Goal: Find specific page/section: Find specific page/section

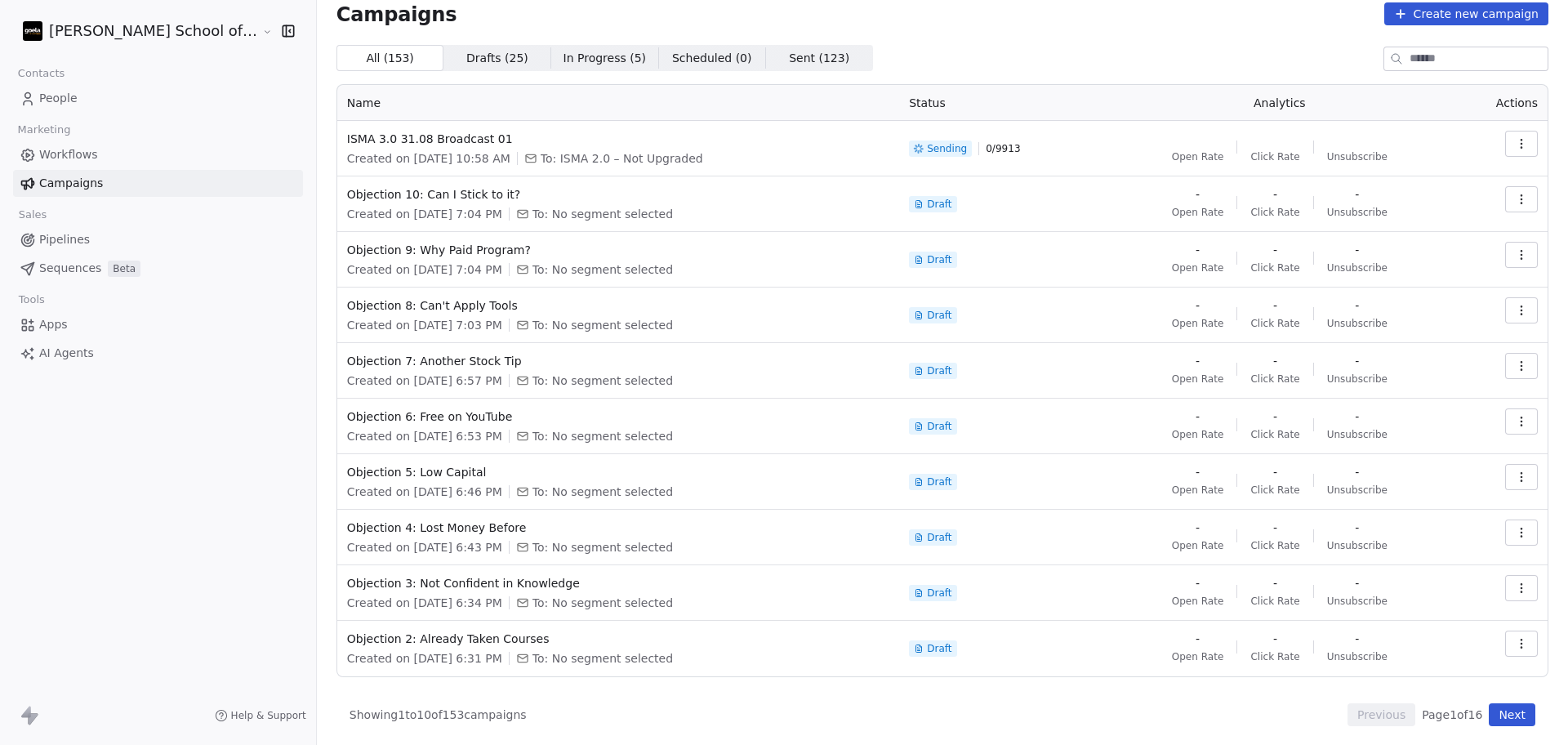
scroll to position [18, 0]
click at [1488, 720] on button "Next" at bounding box center [1511, 714] width 46 height 23
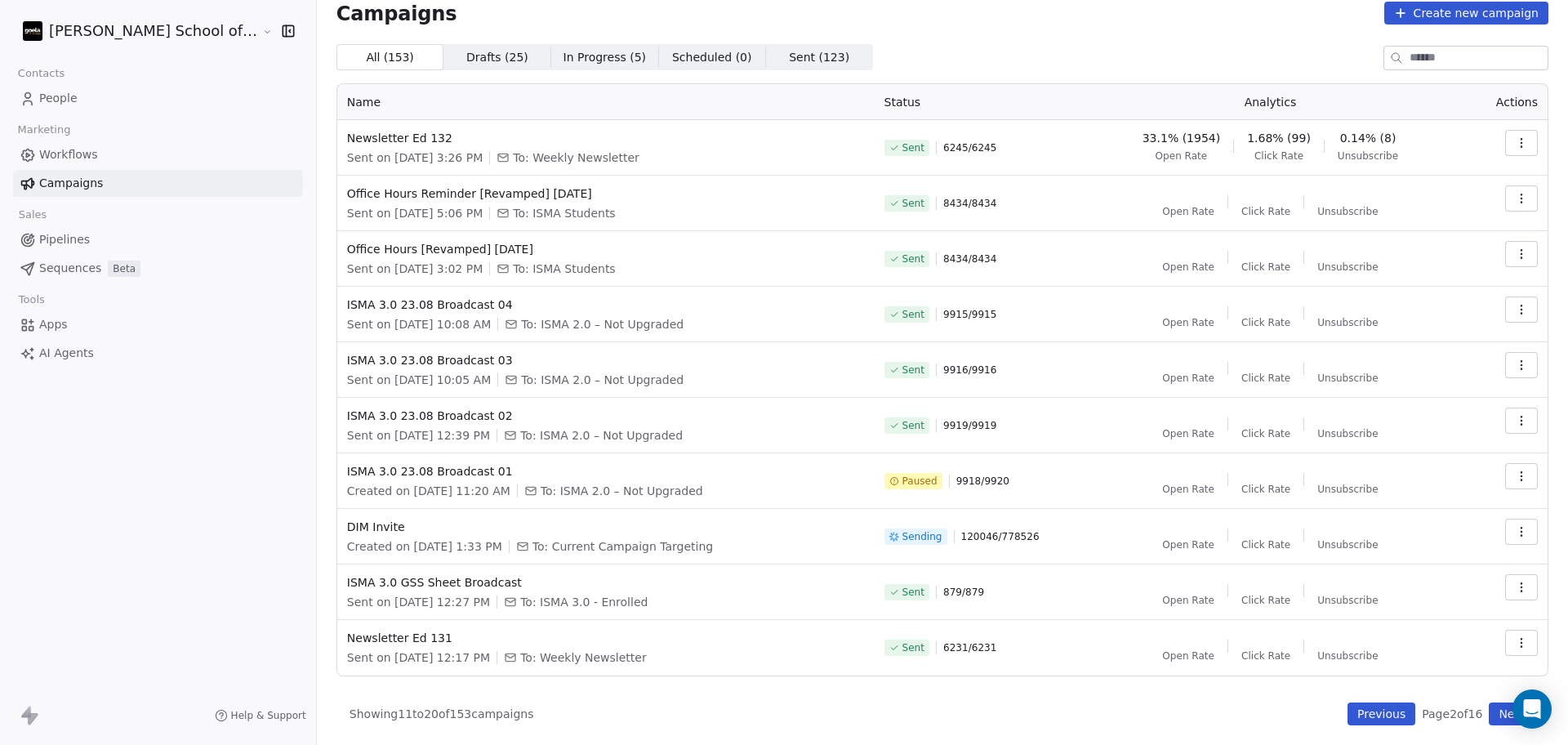
click at [1513, 531] on button "button" at bounding box center [1521, 532] width 32 height 26
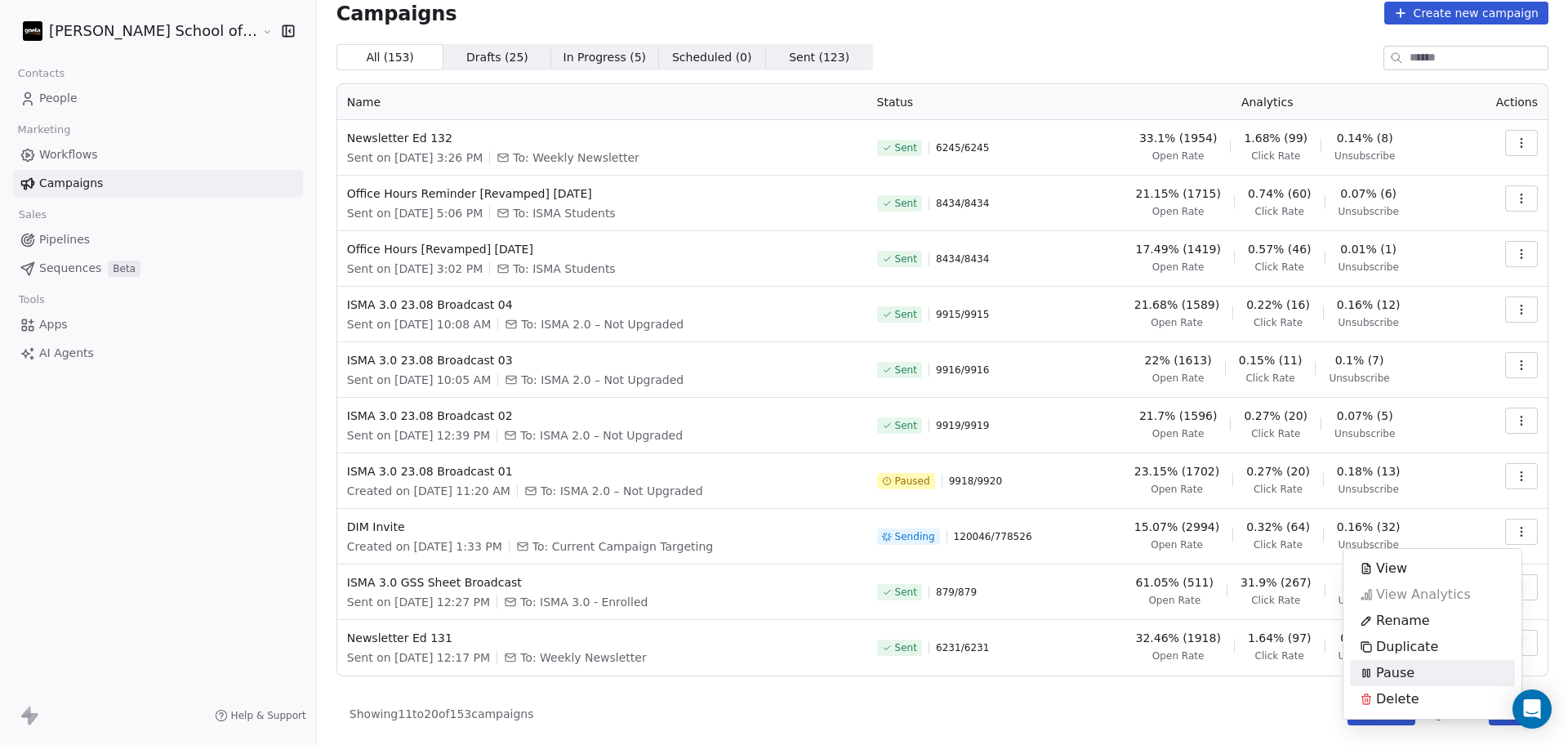
click at [1417, 670] on div "Pause" at bounding box center [1386, 673] width 75 height 26
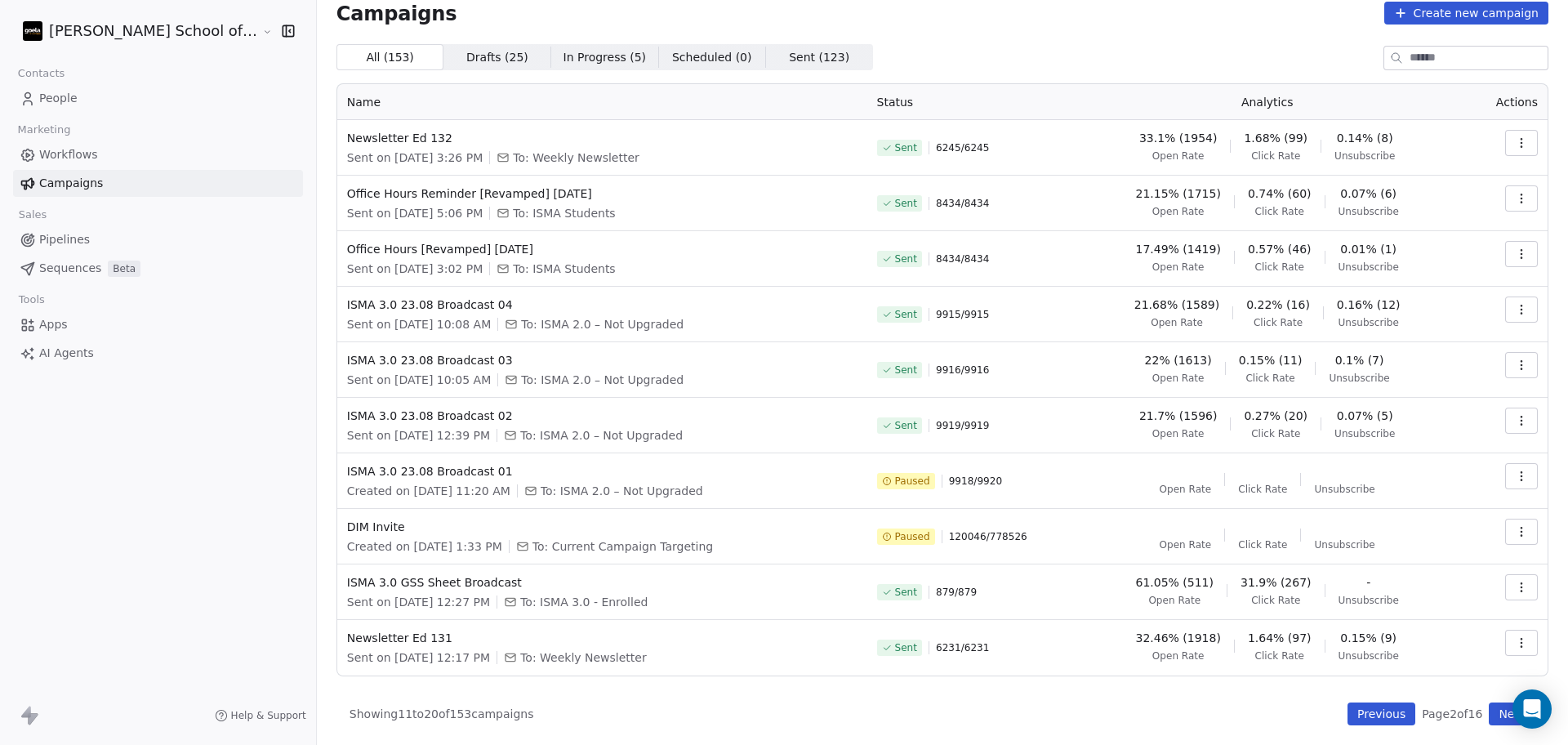
click at [1347, 717] on button "Previous" at bounding box center [1380, 714] width 68 height 23
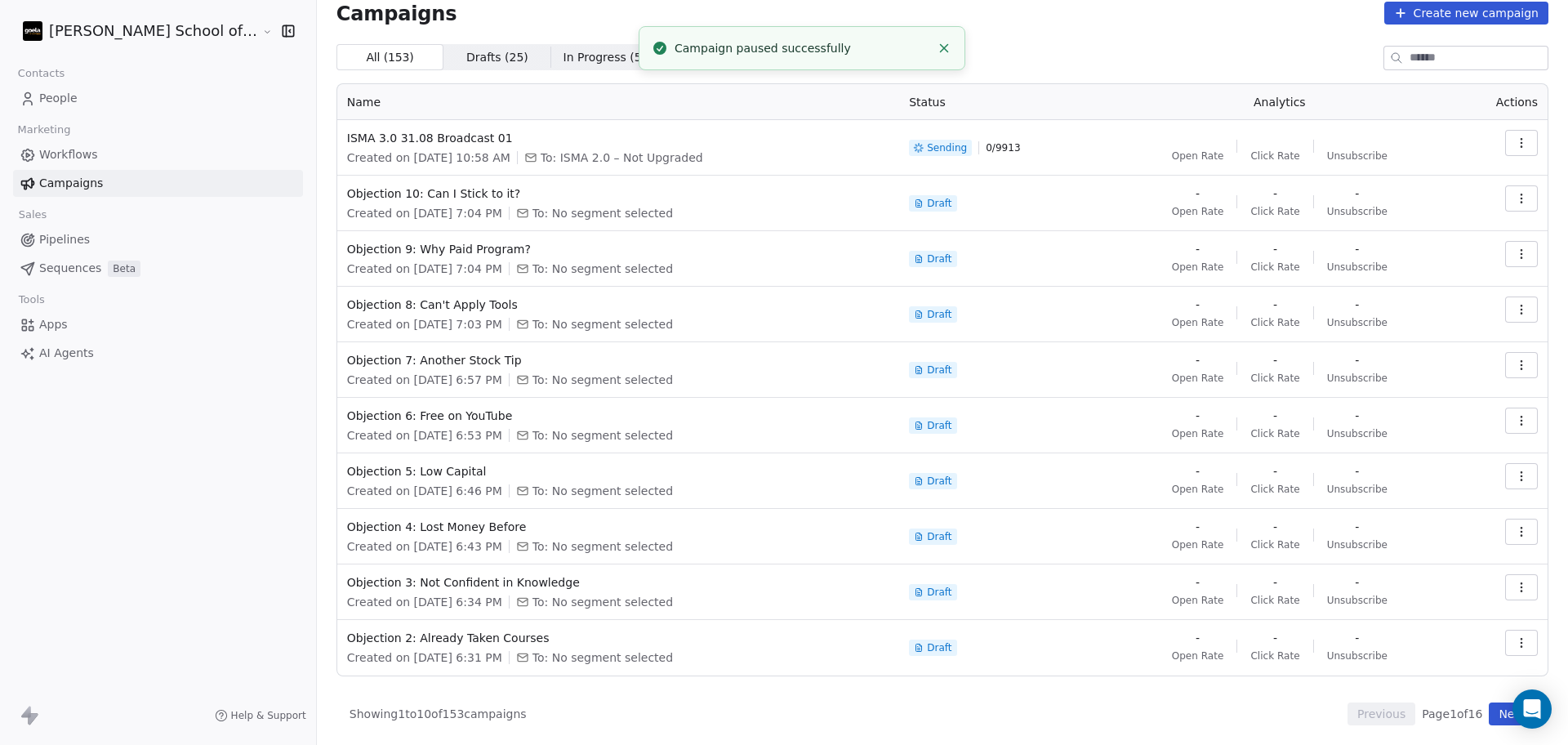
click at [1515, 146] on icon "button" at bounding box center [1521, 142] width 13 height 13
click at [1109, 145] on html "[PERSON_NAME] School of Finance LLP Contacts People Marketing Workflows Campaig…" at bounding box center [784, 372] width 1568 height 745
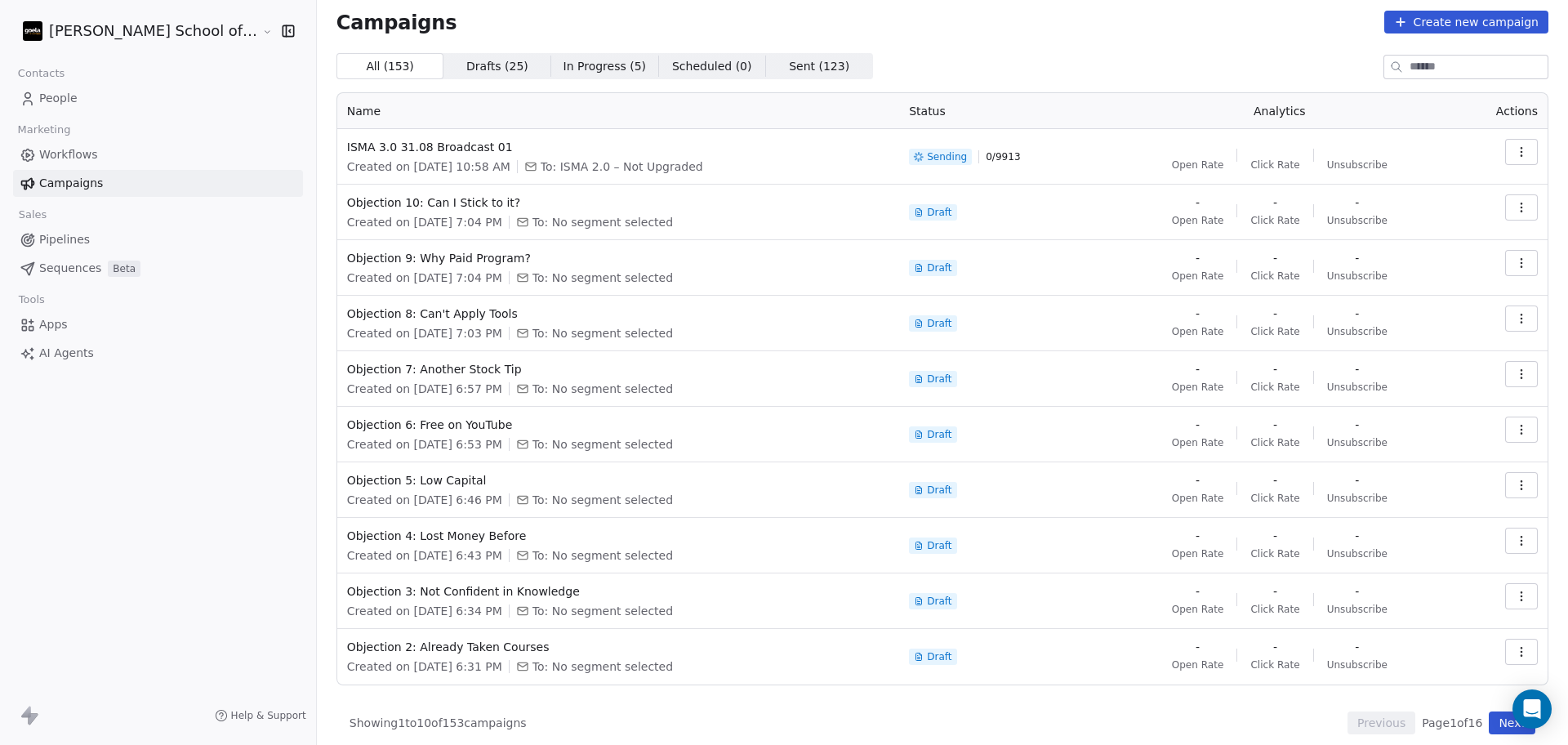
scroll to position [0, 0]
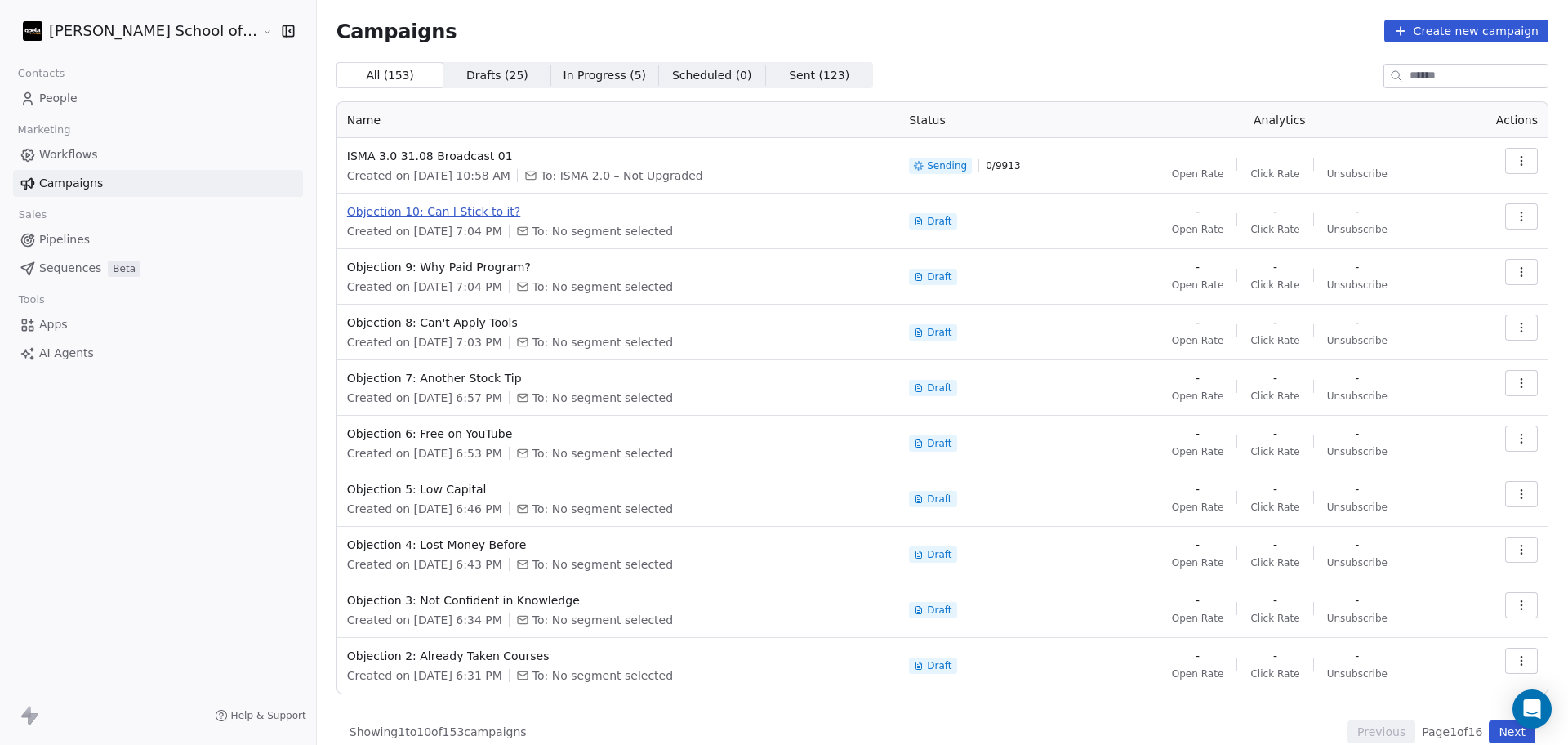
click at [695, 217] on span "Objection 10: Can I Stick to it?" at bounding box center [618, 211] width 542 height 17
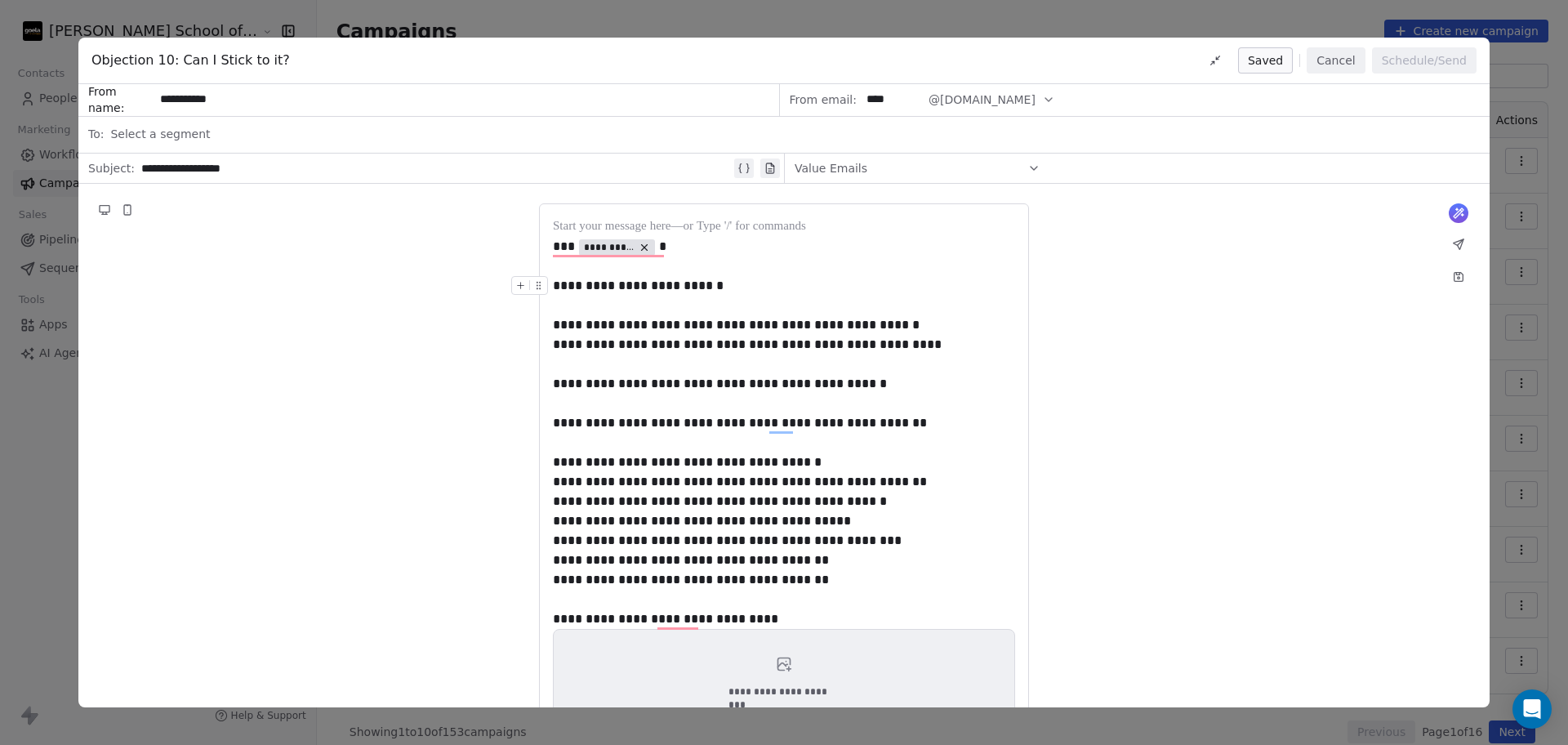
drag, startPoint x: 1347, startPoint y: 68, endPoint x: 1310, endPoint y: 99, distance: 48.3
click at [1345, 68] on button "Cancel" at bounding box center [1336, 61] width 58 height 26
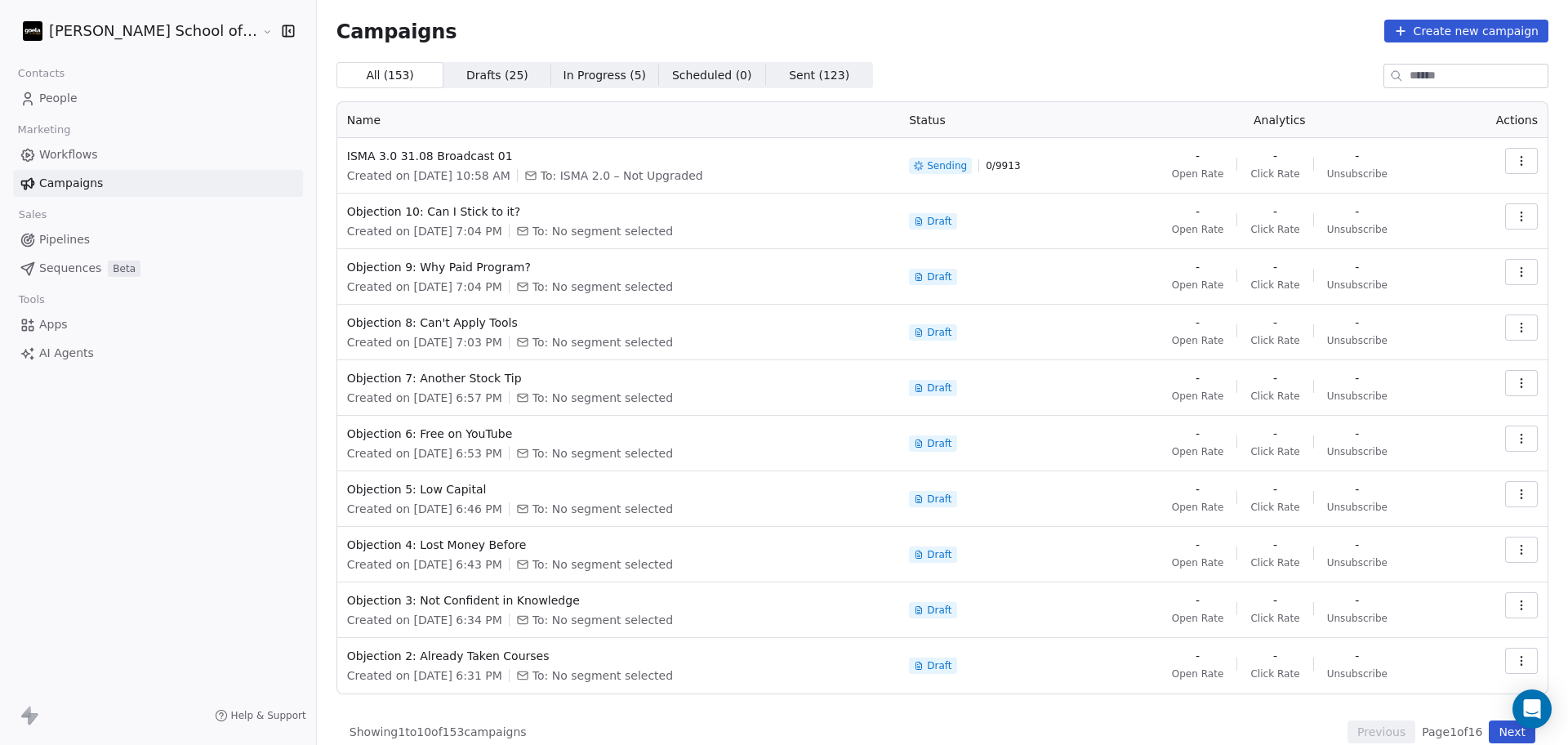
click at [82, 98] on link "People" at bounding box center [158, 98] width 290 height 27
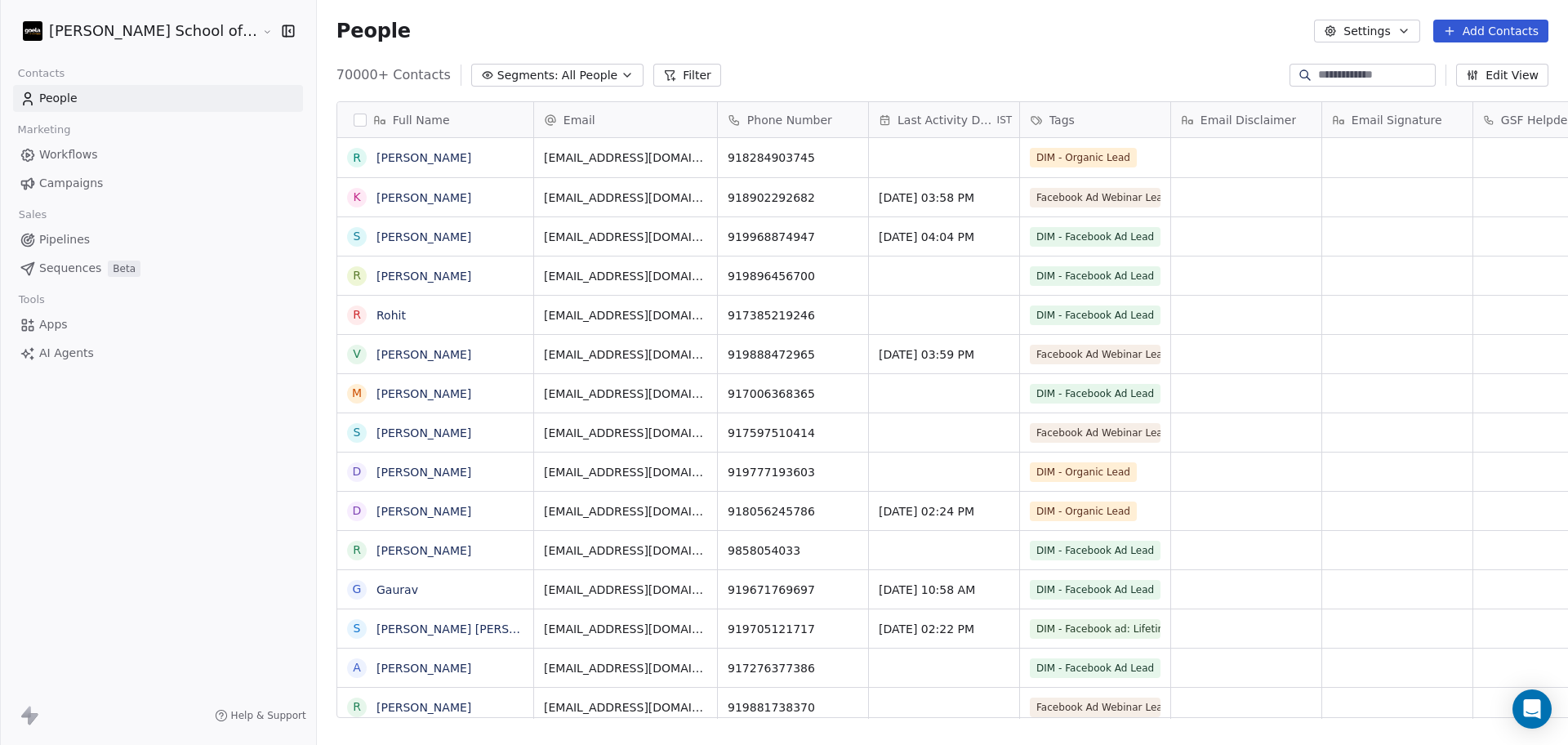
scroll to position [640, 1298]
click at [1379, 80] on input at bounding box center [1375, 75] width 114 height 17
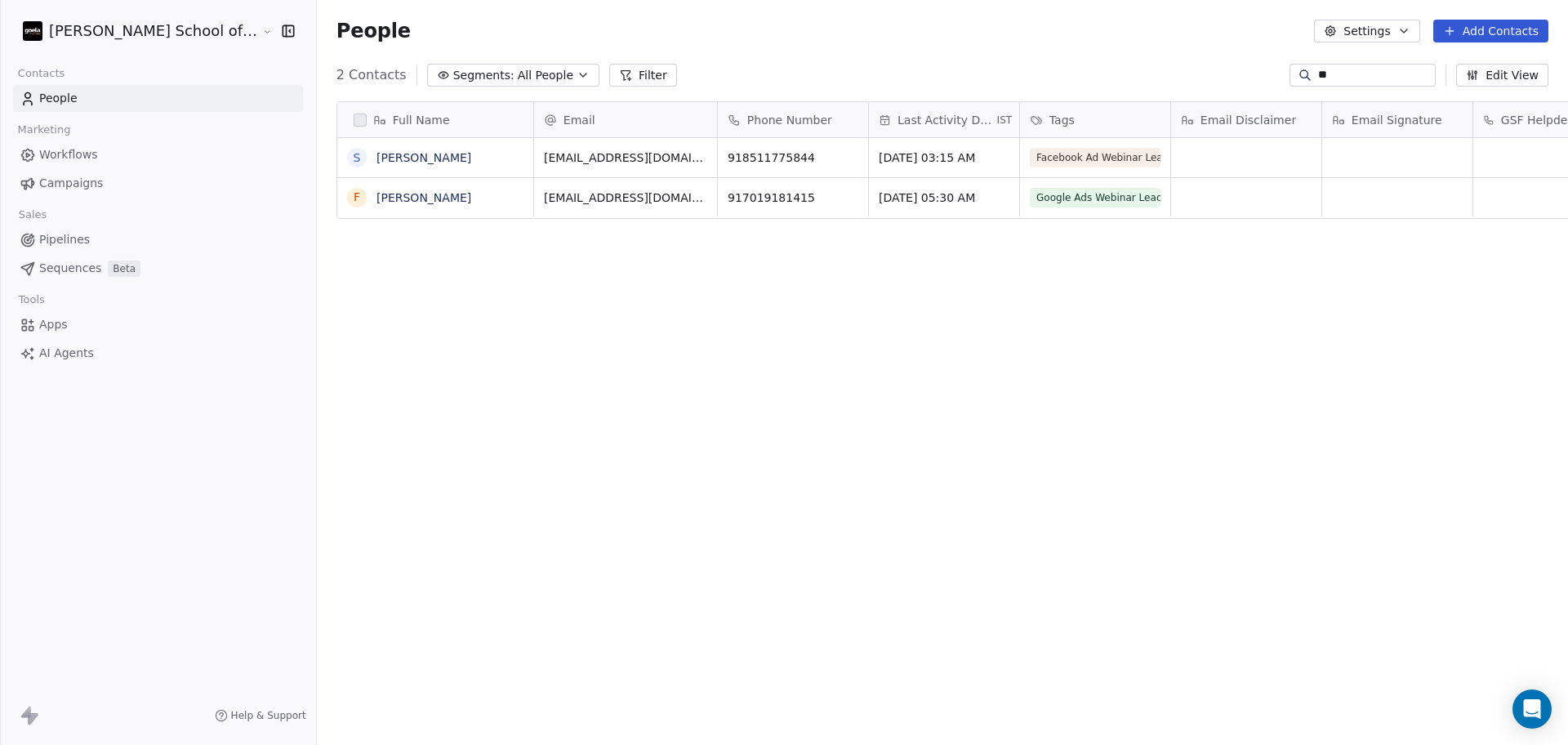
type input "*"
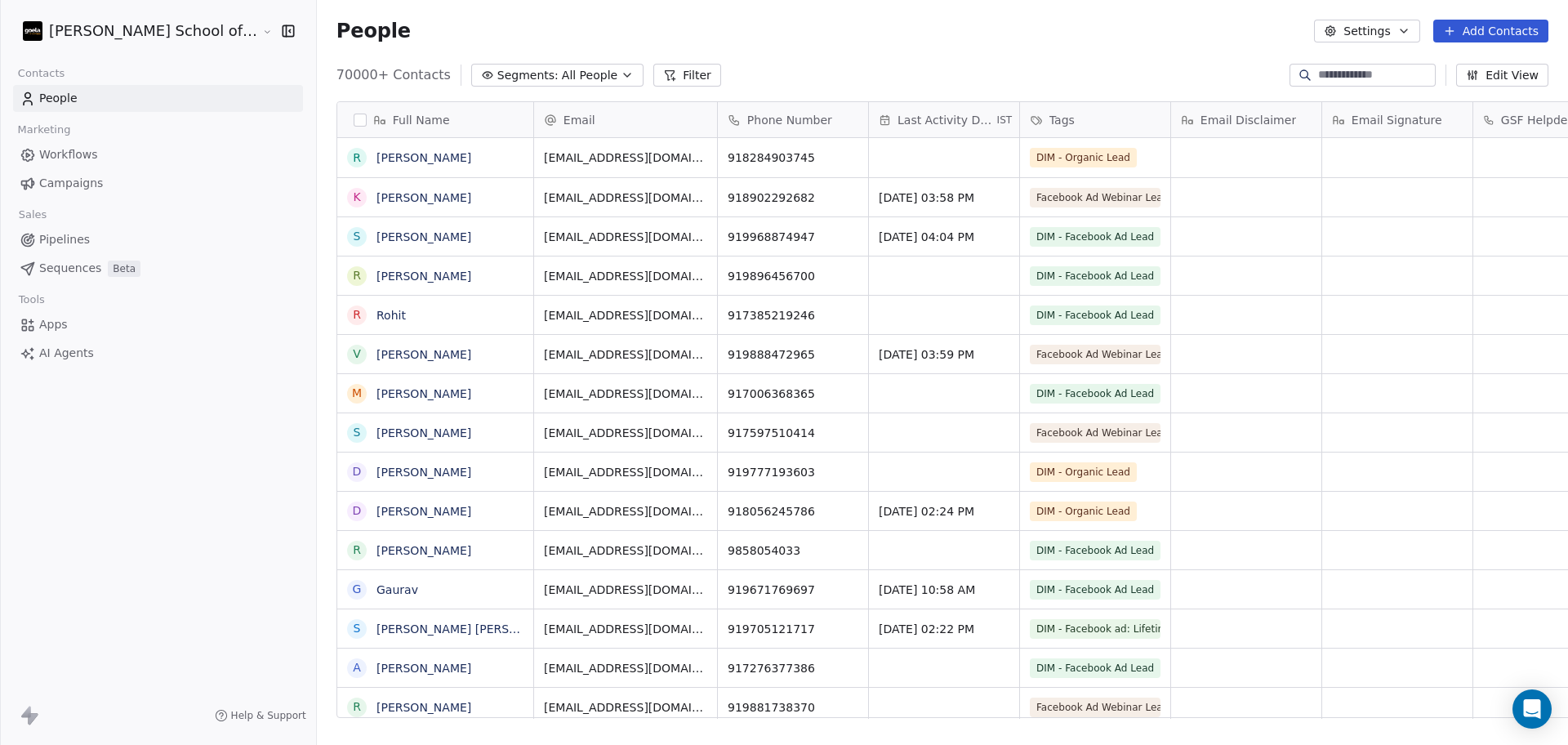
paste input "**********"
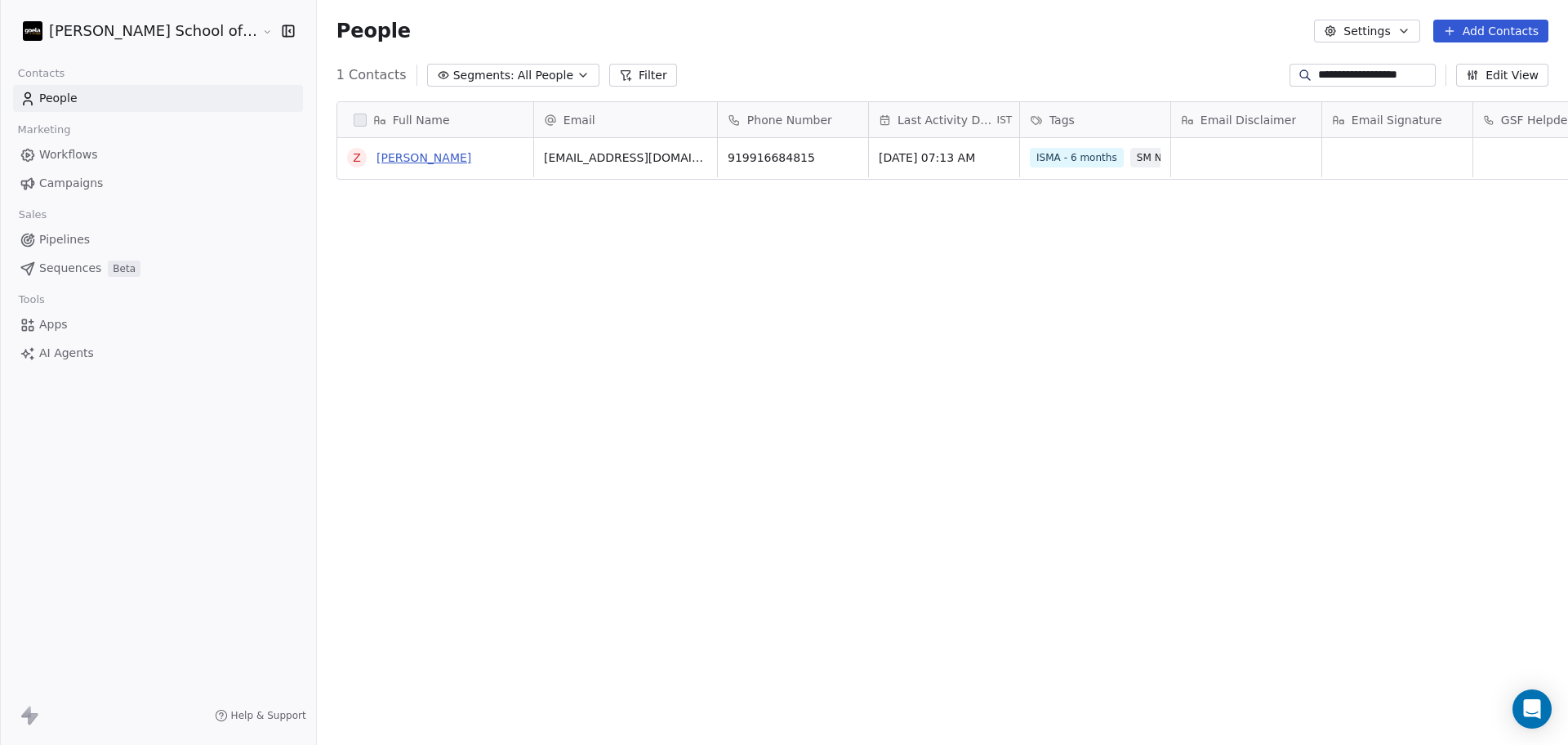
type input "**********"
click at [376, 157] on link "[PERSON_NAME]" at bounding box center [424, 157] width 95 height 13
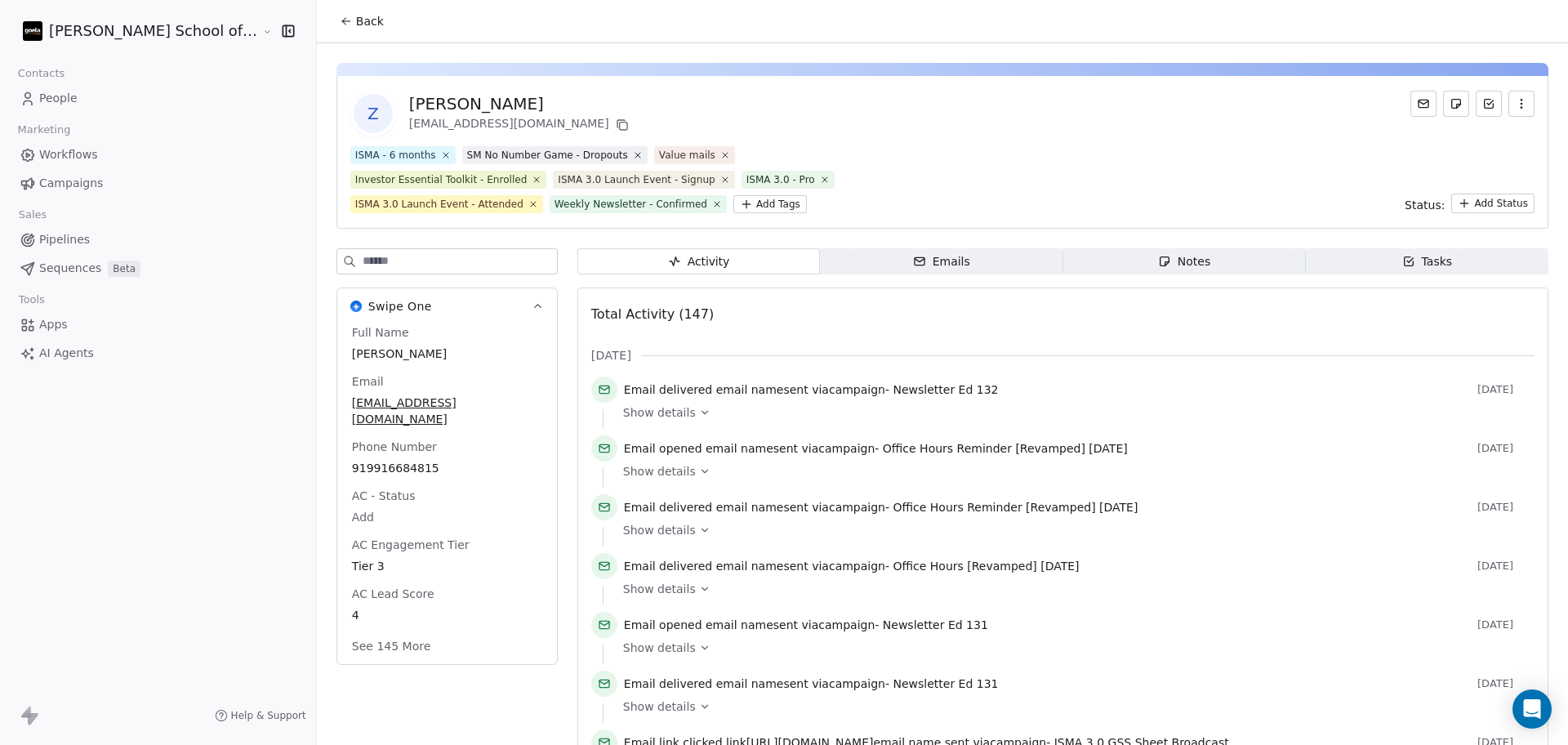
click at [397, 258] on input at bounding box center [460, 261] width 195 height 25
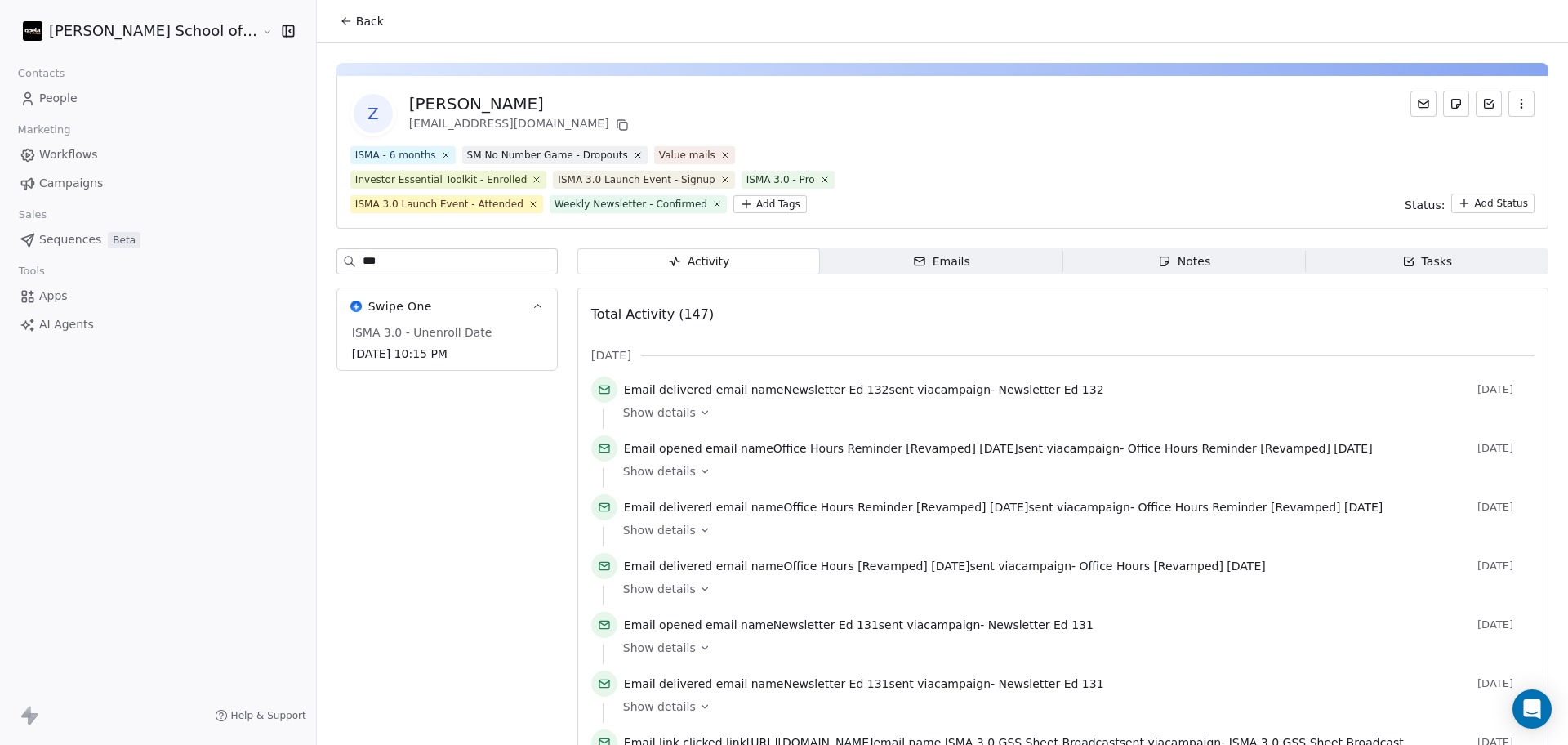
type input "***"
